Goal: Task Accomplishment & Management: Complete application form

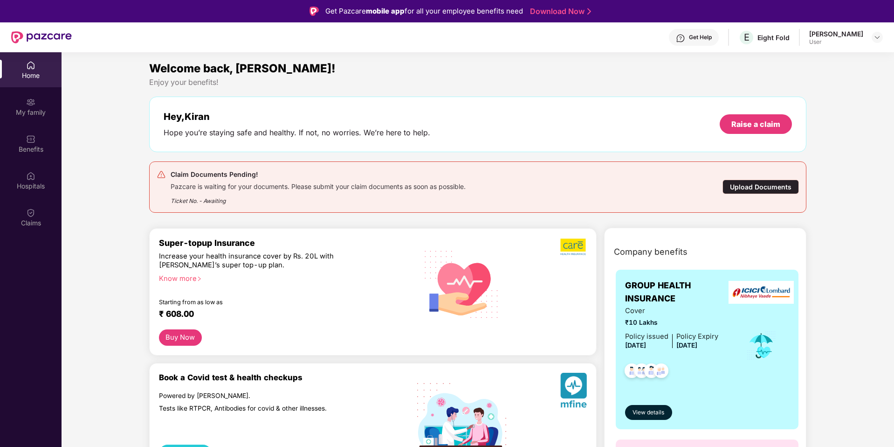
click at [769, 186] on div "Upload Documents" at bounding box center [761, 187] width 76 height 14
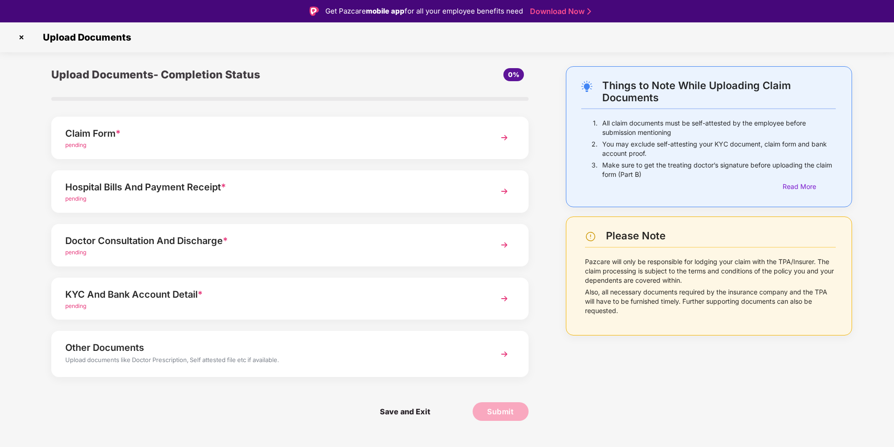
click at [504, 139] on img at bounding box center [504, 137] width 17 height 17
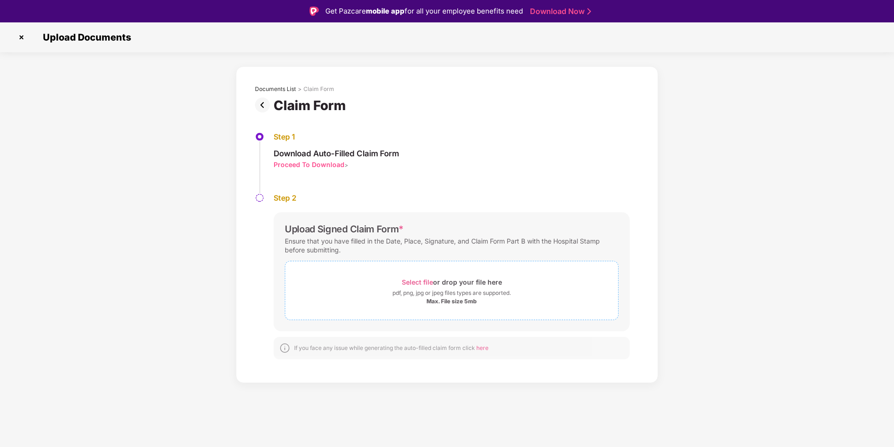
click at [421, 281] on span "Select file" at bounding box center [417, 282] width 31 height 8
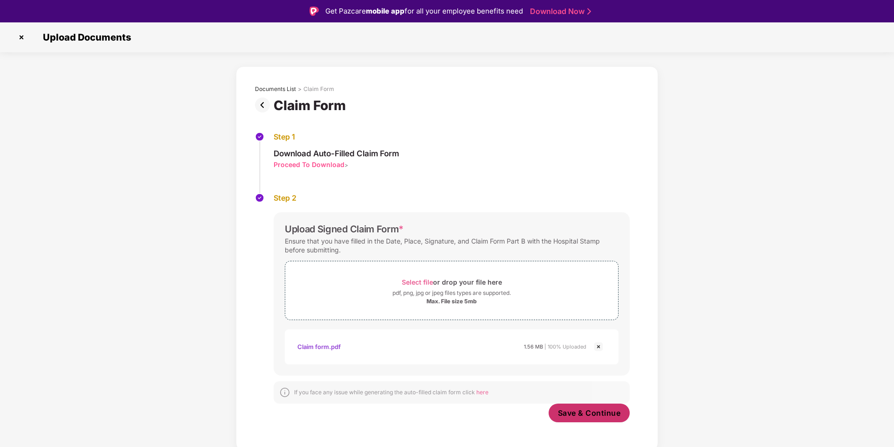
click at [582, 410] on span "Save & Continue" at bounding box center [589, 412] width 63 height 10
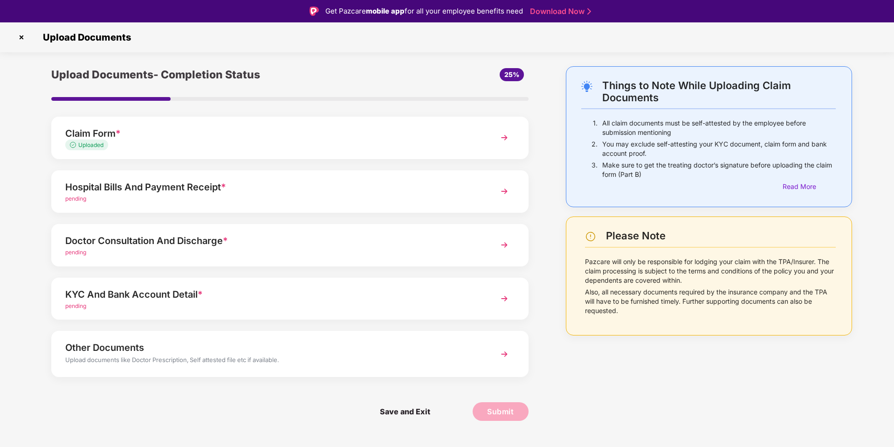
click at [313, 298] on div "KYC And Bank Account Detail *" at bounding box center [271, 294] width 412 height 15
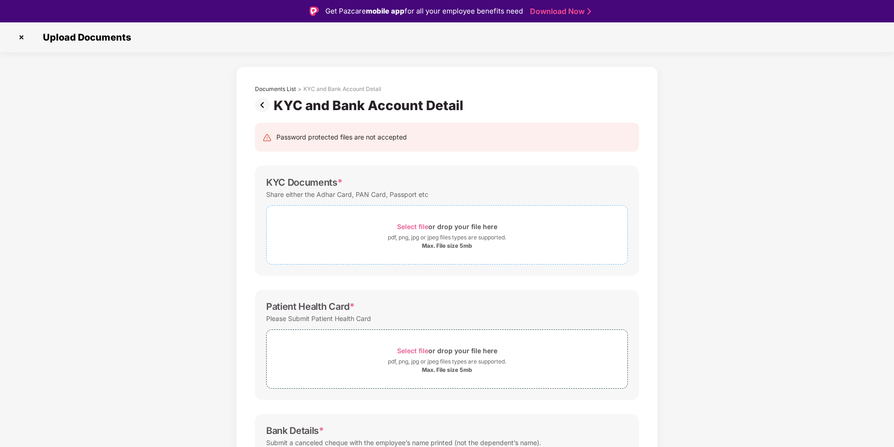
click at [410, 226] on span "Select file" at bounding box center [412, 226] width 31 height 8
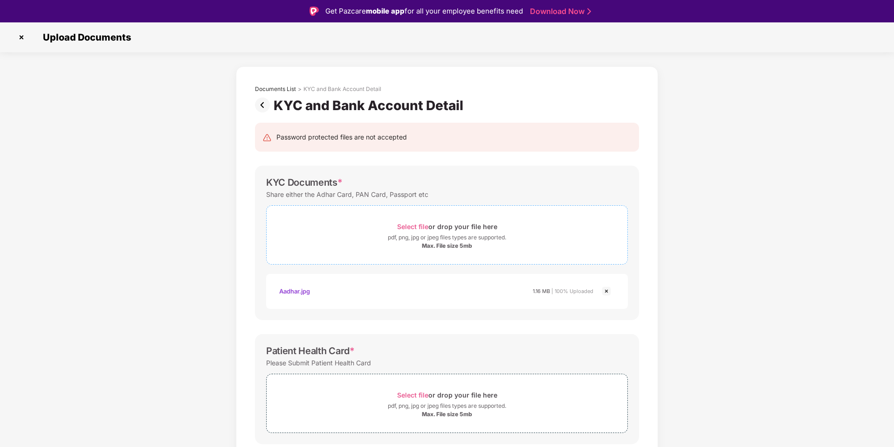
click at [409, 225] on span "Select file" at bounding box center [412, 226] width 31 height 8
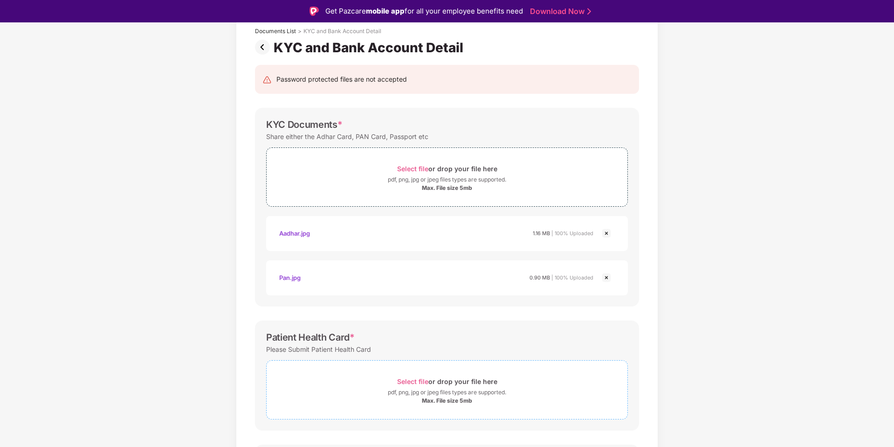
scroll to position [60, 0]
click at [420, 379] on span "Select file" at bounding box center [412, 379] width 31 height 8
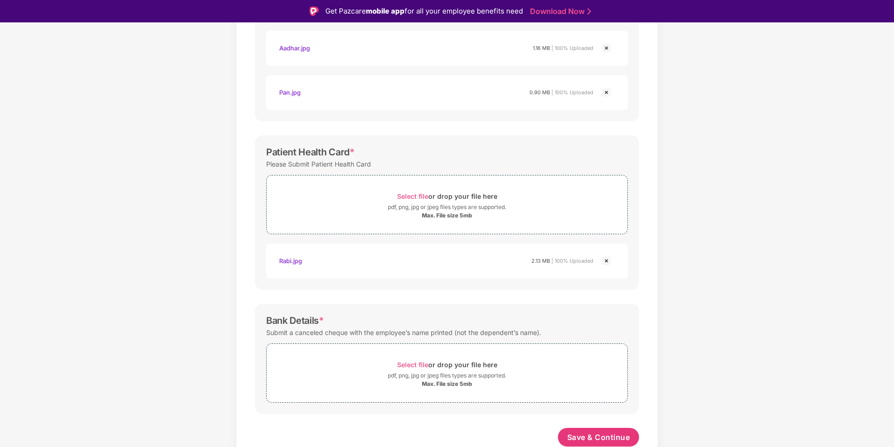
scroll to position [244, 0]
click at [403, 359] on div "Select file or drop your file here" at bounding box center [447, 363] width 100 height 13
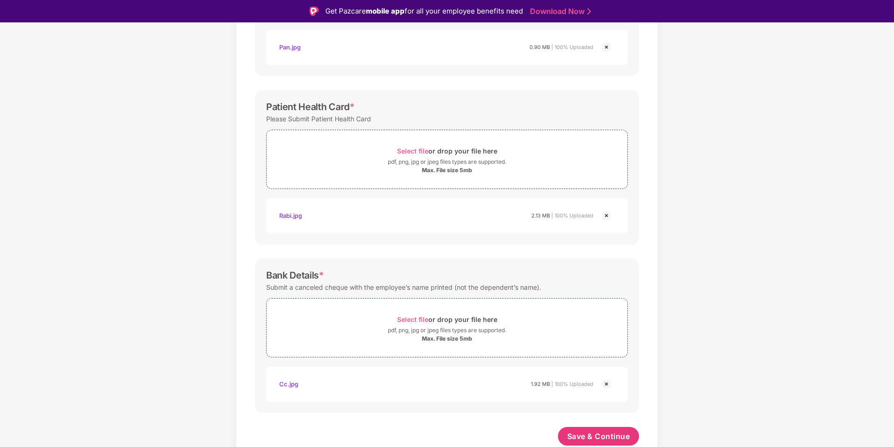
scroll to position [288, 0]
click at [602, 431] on span "Save & Continue" at bounding box center [598, 436] width 63 height 10
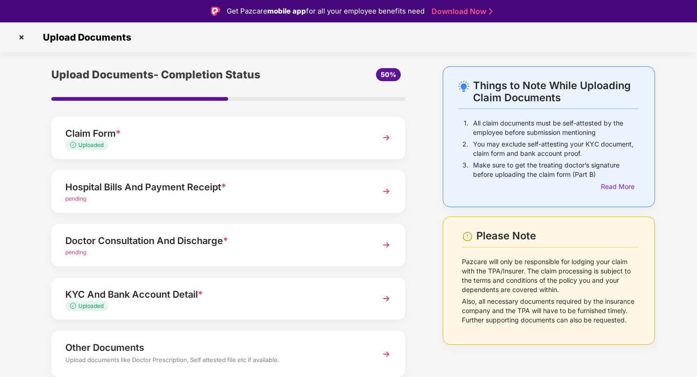
click at [367, 190] on div "Hospital Bills And Payment Receipt * pending" at bounding box center [228, 191] width 354 height 42
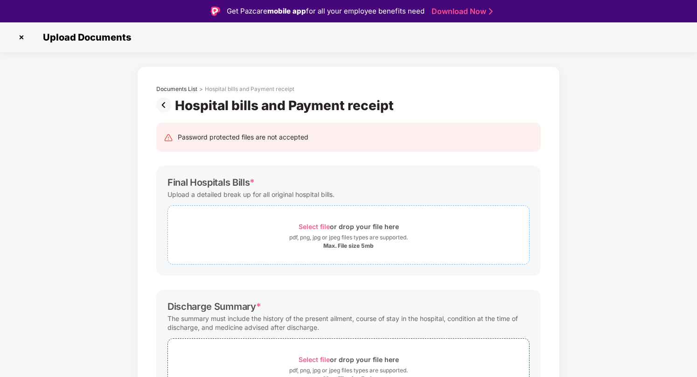
click at [312, 226] on span "Select file" at bounding box center [313, 226] width 31 height 8
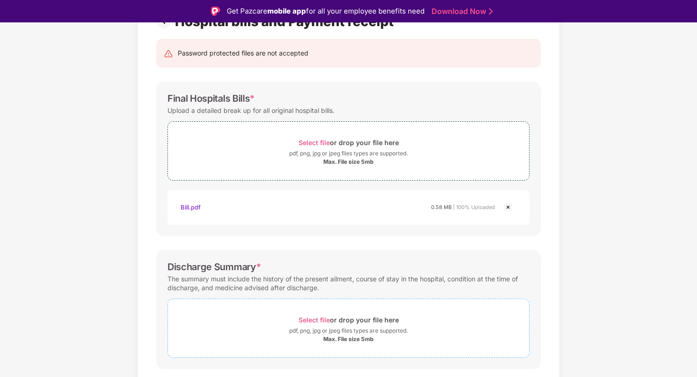
scroll to position [95, 0]
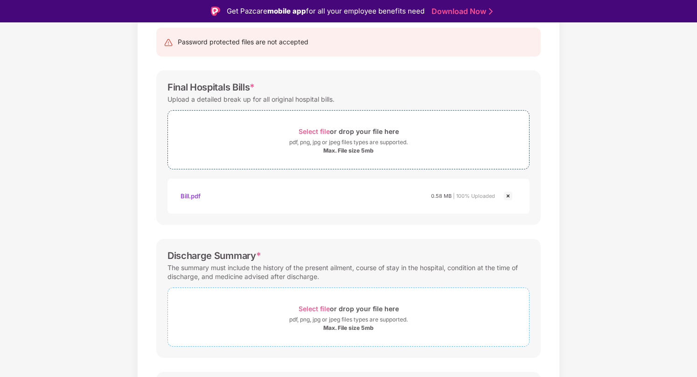
click at [321, 305] on span "Select file" at bounding box center [313, 308] width 31 height 8
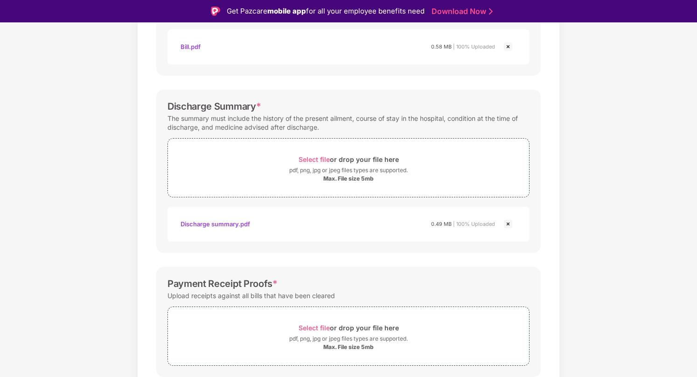
scroll to position [278, 0]
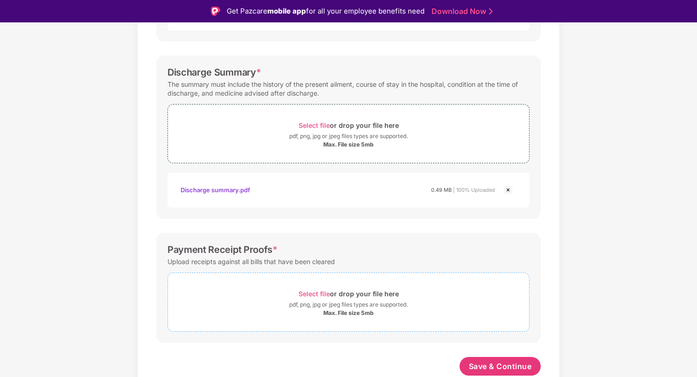
click at [307, 293] on span "Select file" at bounding box center [313, 294] width 31 height 8
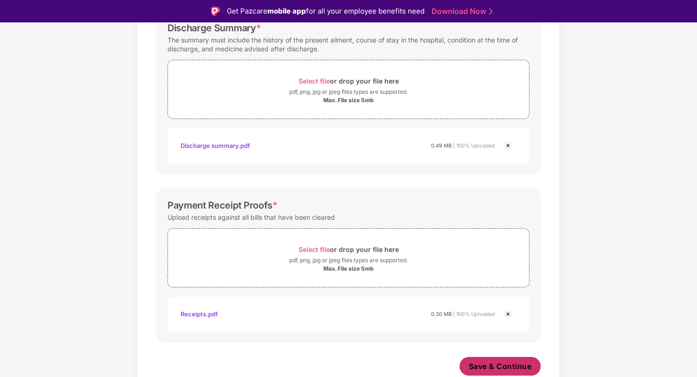
click at [495, 365] on span "Save & Continue" at bounding box center [500, 366] width 63 height 10
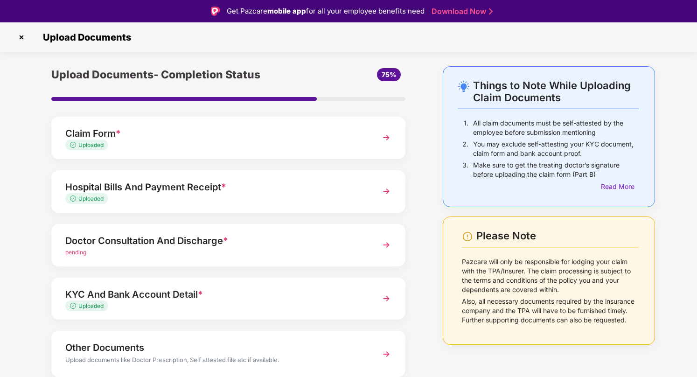
click at [302, 234] on div "Doctor Consultation And Discharge *" at bounding box center [214, 240] width 299 height 15
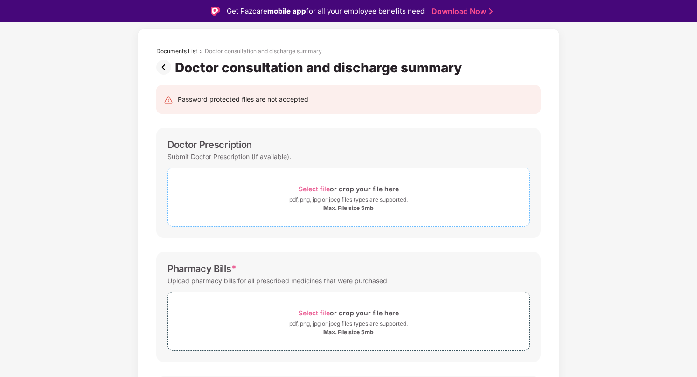
scroll to position [42, 0]
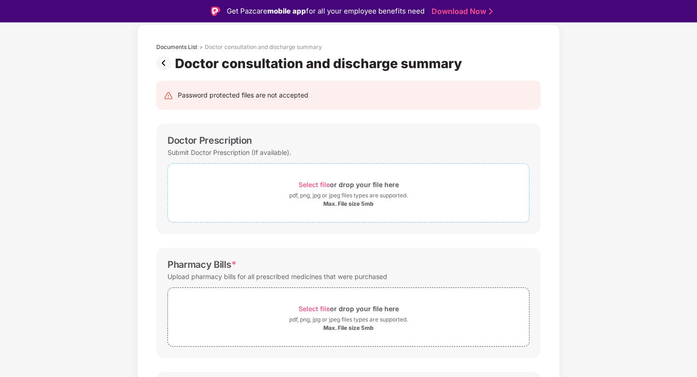
click at [314, 182] on span "Select file" at bounding box center [313, 184] width 31 height 8
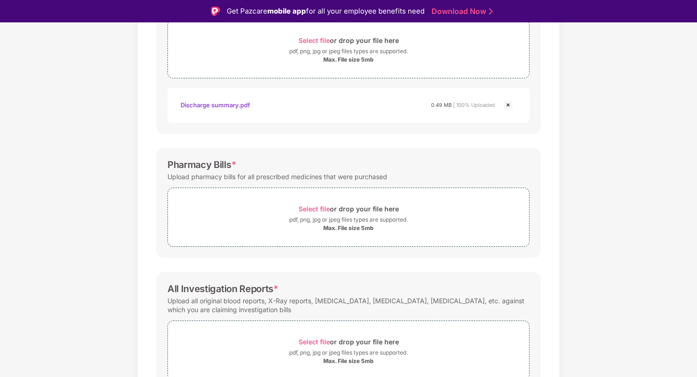
scroll to position [234, 0]
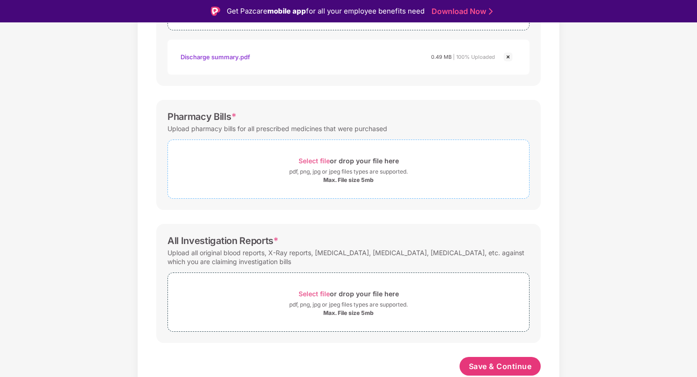
click at [319, 161] on span "Select file" at bounding box center [313, 161] width 31 height 8
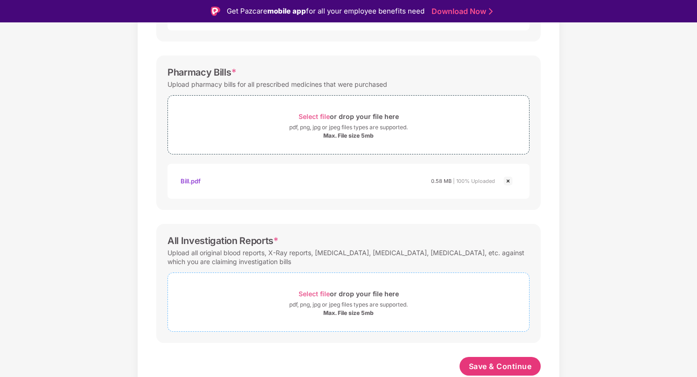
scroll to position [278, 0]
click at [311, 289] on div "Select file or drop your file here" at bounding box center [348, 293] width 100 height 13
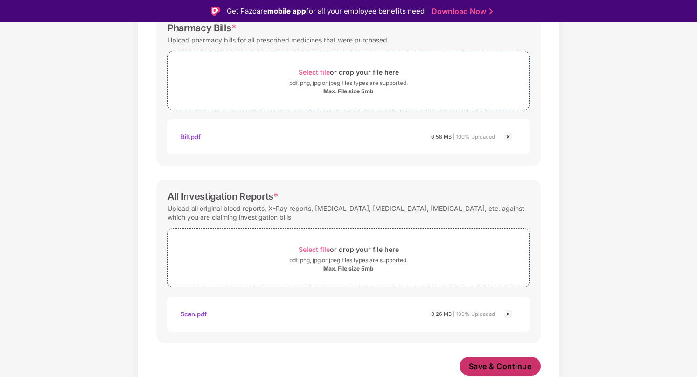
click at [496, 363] on span "Save & Continue" at bounding box center [500, 366] width 63 height 10
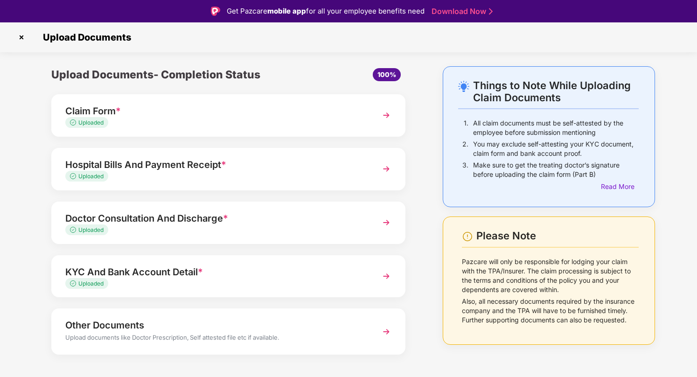
scroll to position [13, 0]
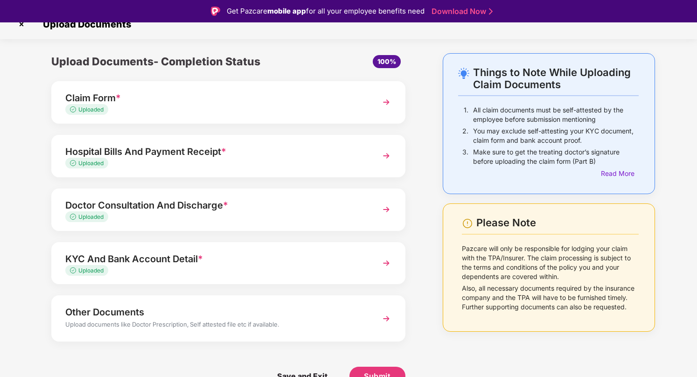
click at [368, 315] on div "Other Documents Upload documents like Doctor Prescription, Self attested file e…" at bounding box center [228, 318] width 354 height 46
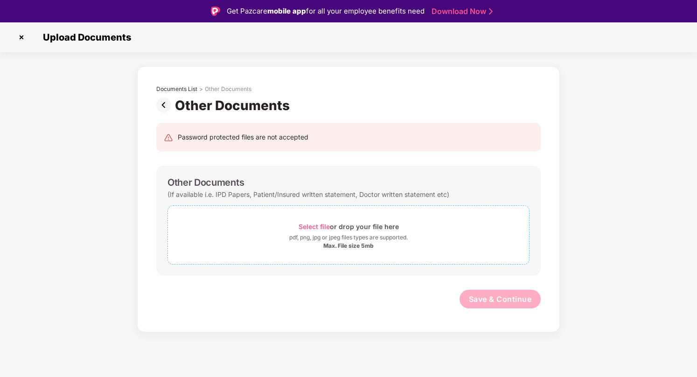
click at [314, 227] on span "Select file" at bounding box center [313, 226] width 31 height 8
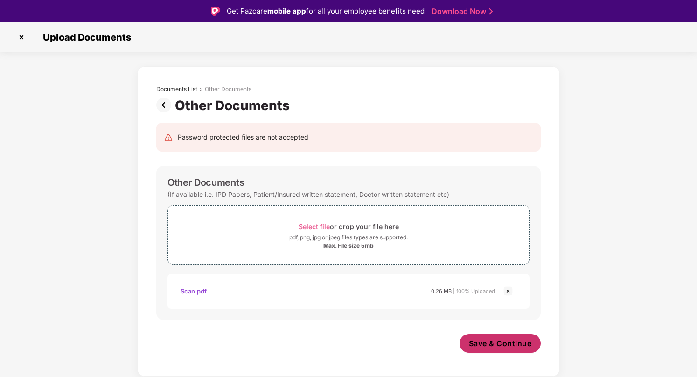
scroll to position [0, 0]
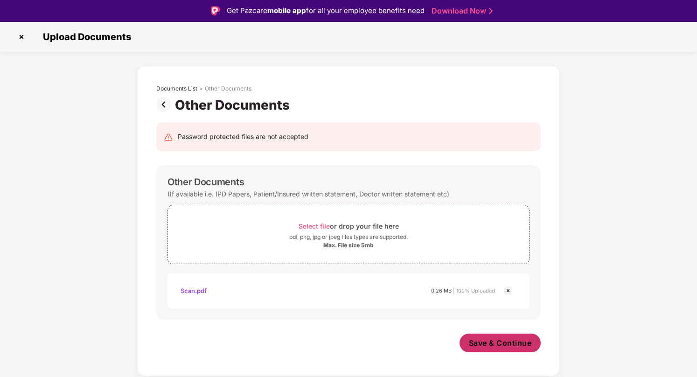
click at [494, 345] on span "Save & Continue" at bounding box center [500, 343] width 63 height 10
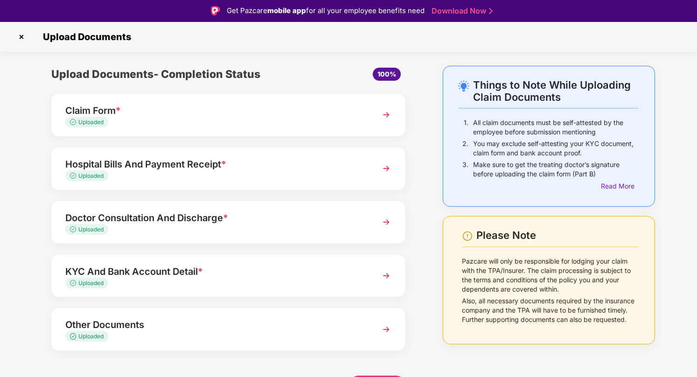
scroll to position [9, 0]
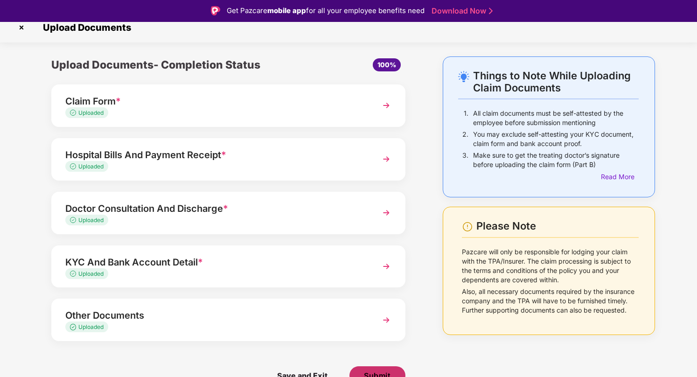
click at [361, 369] on button "Submit" at bounding box center [377, 375] width 56 height 19
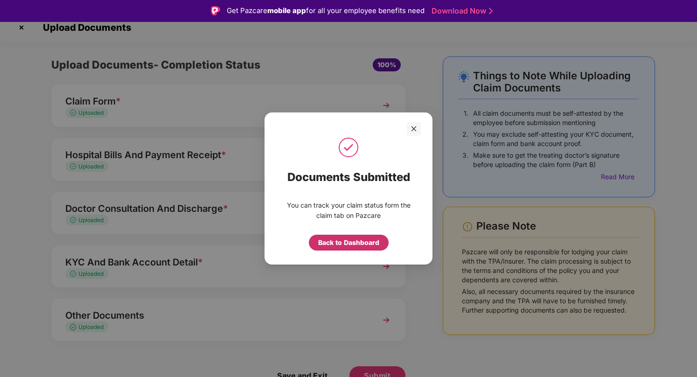
click at [337, 243] on div "Back to Dashboard" at bounding box center [348, 242] width 61 height 10
